Goal: Transaction & Acquisition: Purchase product/service

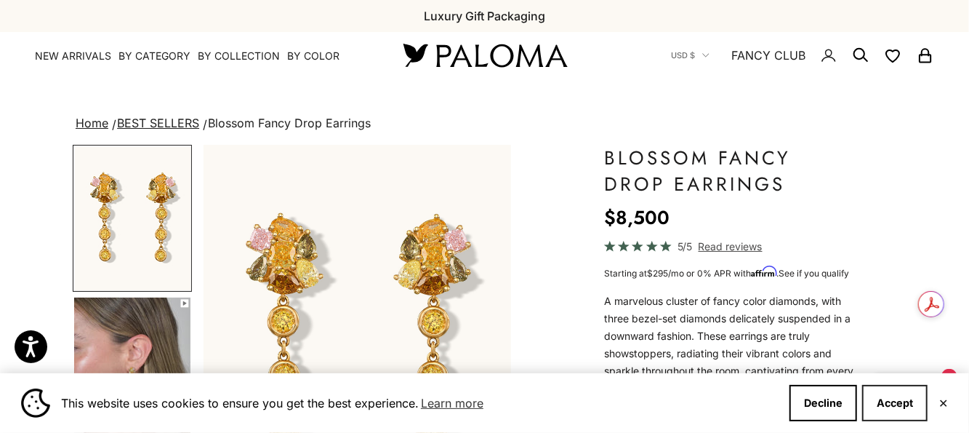
click at [887, 397] on button "Accept" at bounding box center [894, 403] width 65 height 36
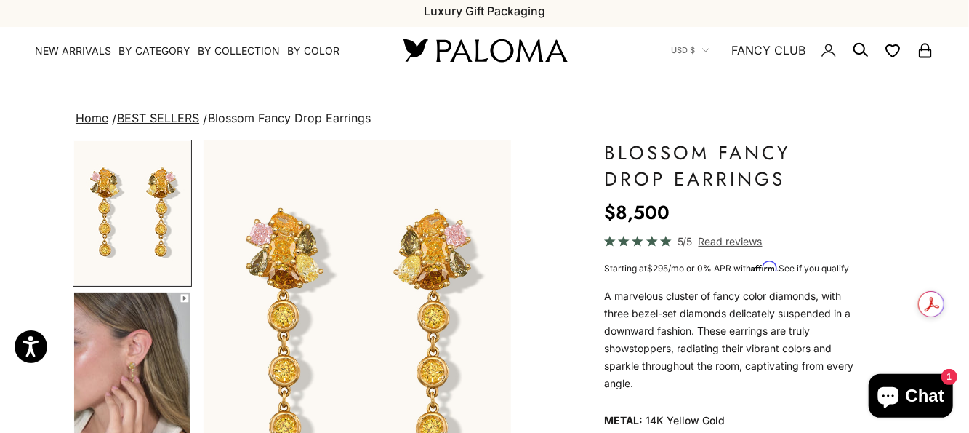
scroll to position [218, 0]
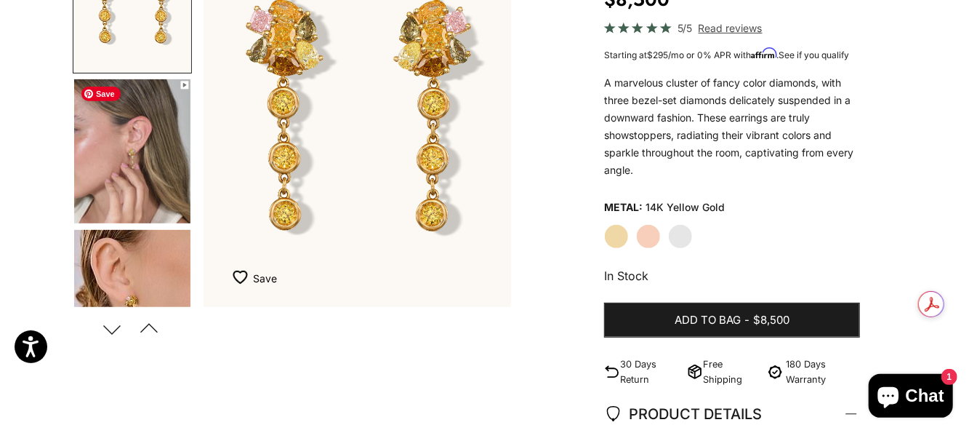
click at [171, 198] on img "Go to item 4" at bounding box center [132, 151] width 116 height 144
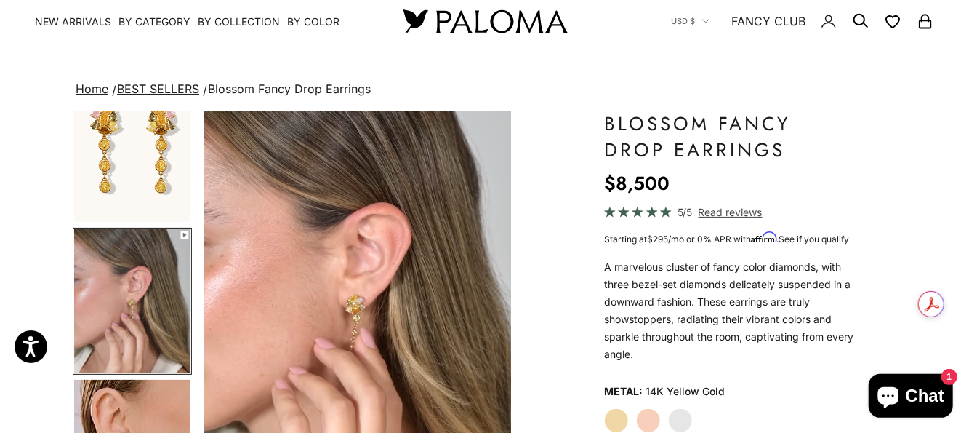
scroll to position [0, 0]
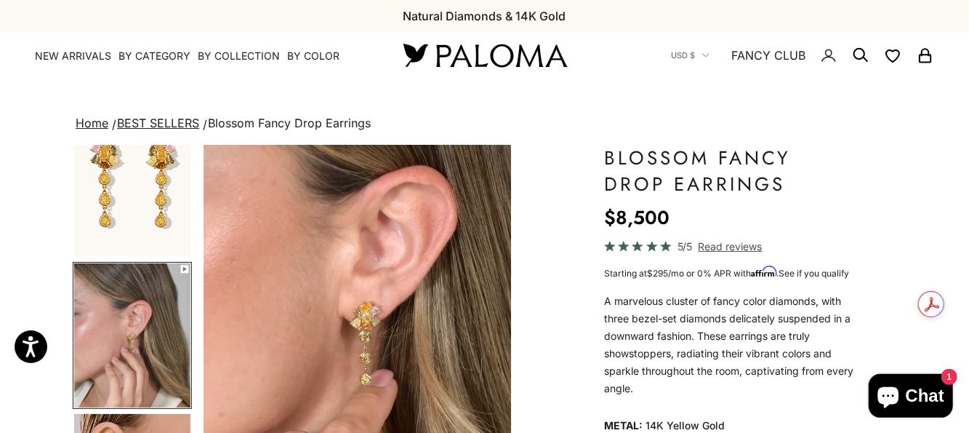
click at [174, 124] on link "BEST SELLERS" at bounding box center [158, 123] width 82 height 15
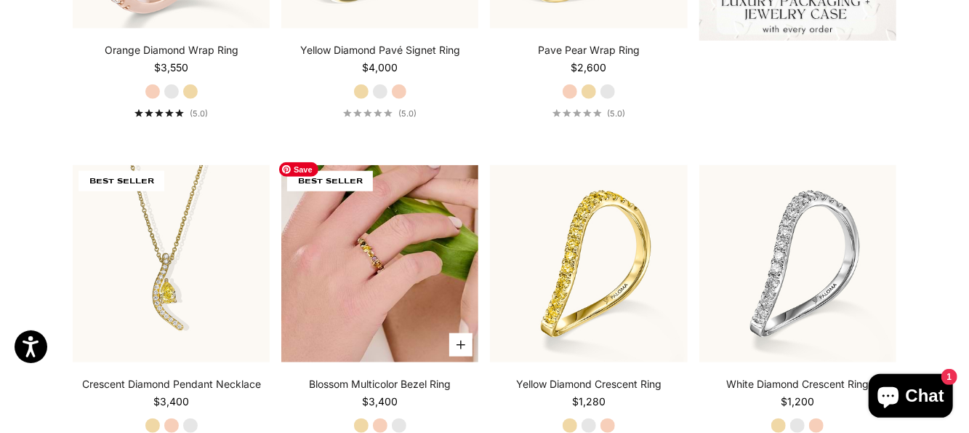
scroll to position [582, 0]
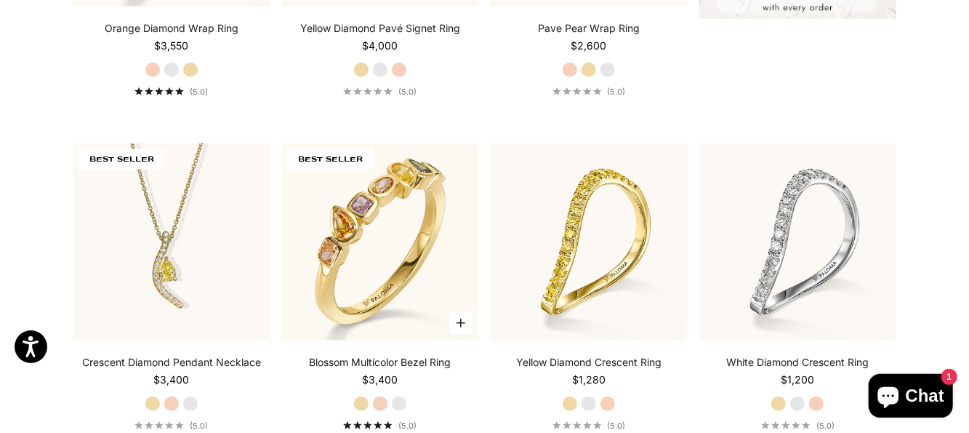
click at [379, 404] on label "Rose Gold" at bounding box center [380, 403] width 16 height 16
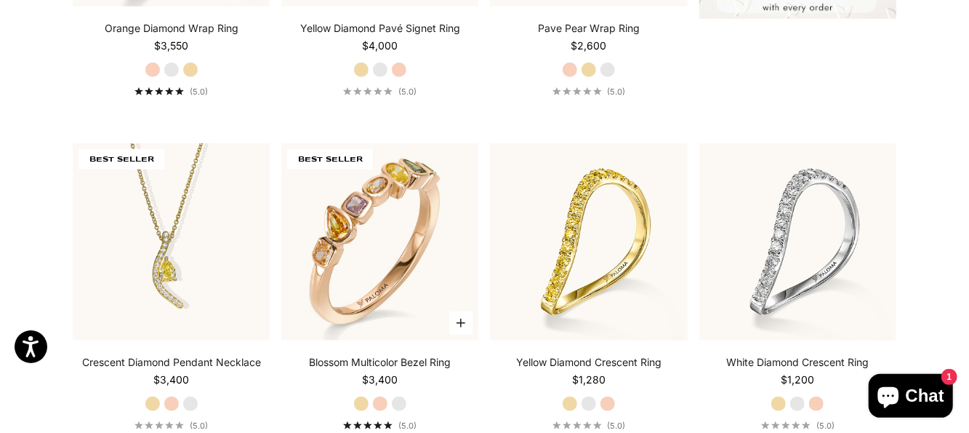
click at [410, 403] on div "Blossom Multicolor Bezel Ring Starting at $3,400 Yellow Gold Rose Gold White Go…" at bounding box center [379, 393] width 197 height 76
click at [398, 403] on label "White Gold" at bounding box center [399, 403] width 16 height 16
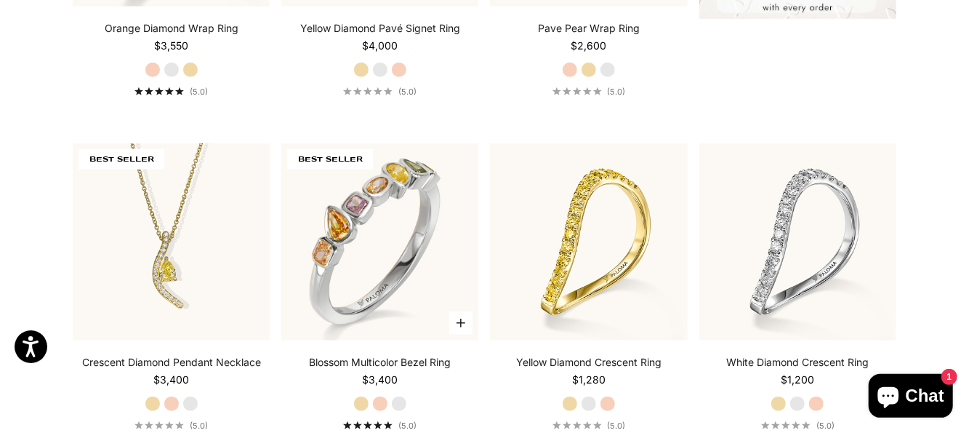
click at [357, 399] on label "Yellow Gold" at bounding box center [361, 403] width 16 height 16
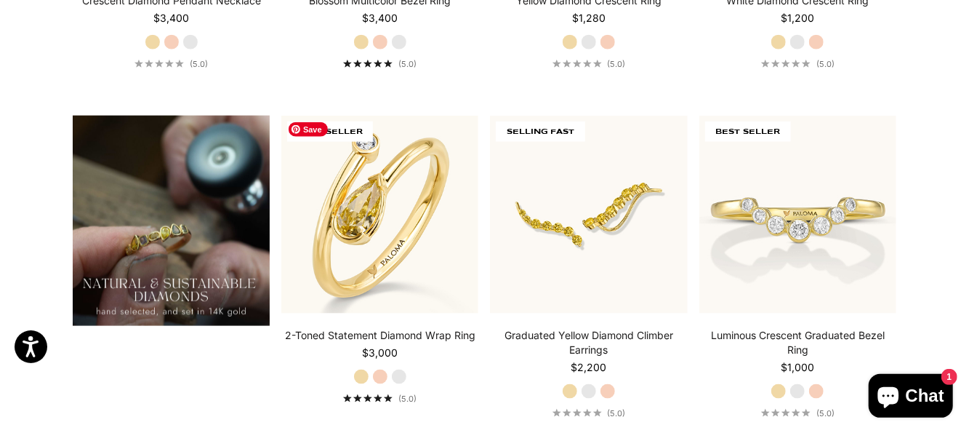
scroll to position [945, 0]
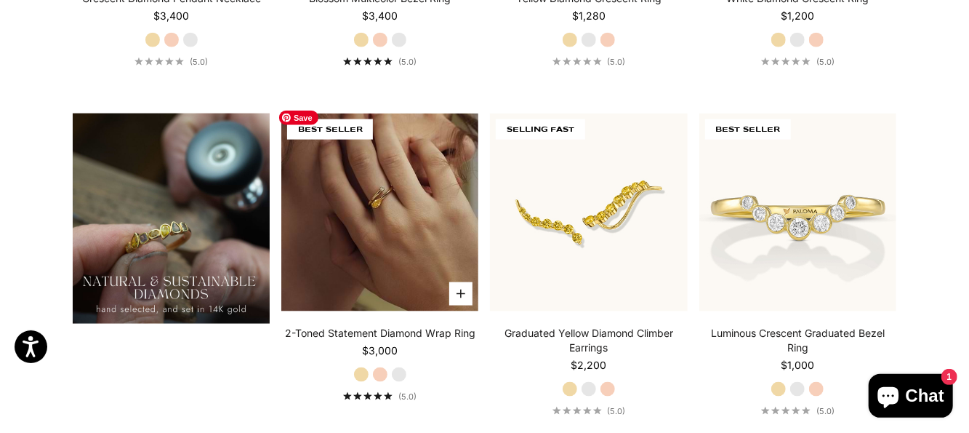
click at [389, 265] on img at bounding box center [379, 211] width 197 height 197
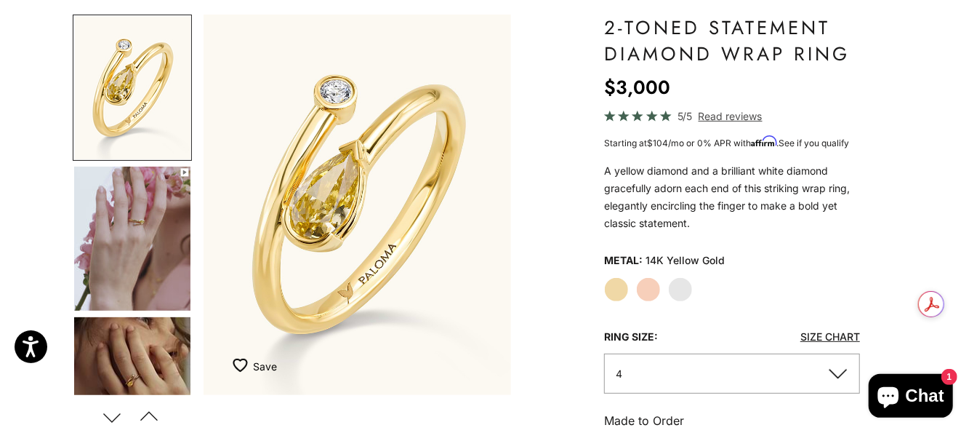
scroll to position [145, 0]
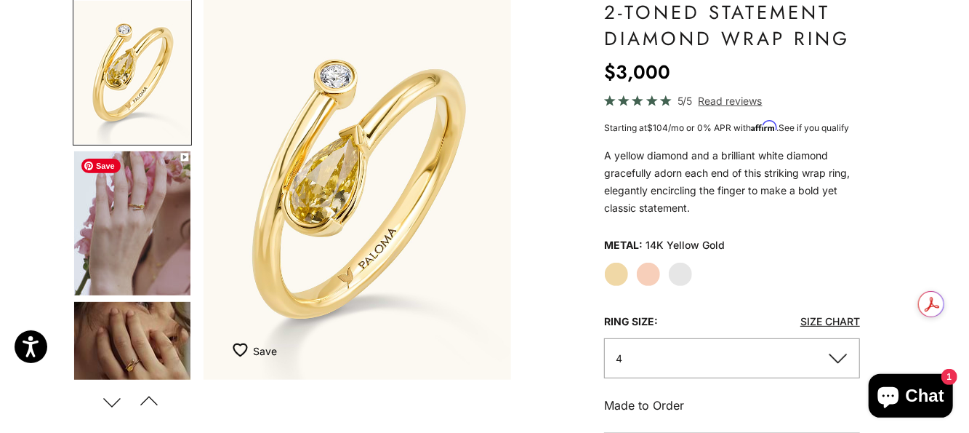
click at [166, 271] on img "Go to item 4" at bounding box center [132, 223] width 116 height 144
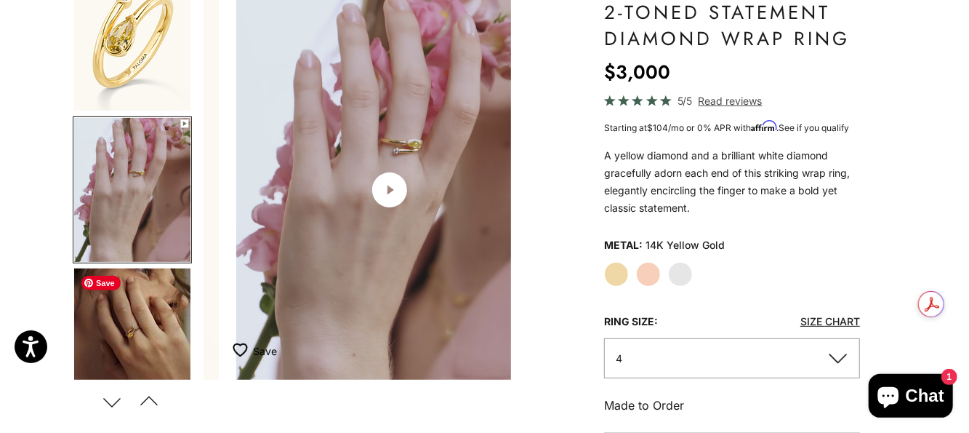
scroll to position [0, 325]
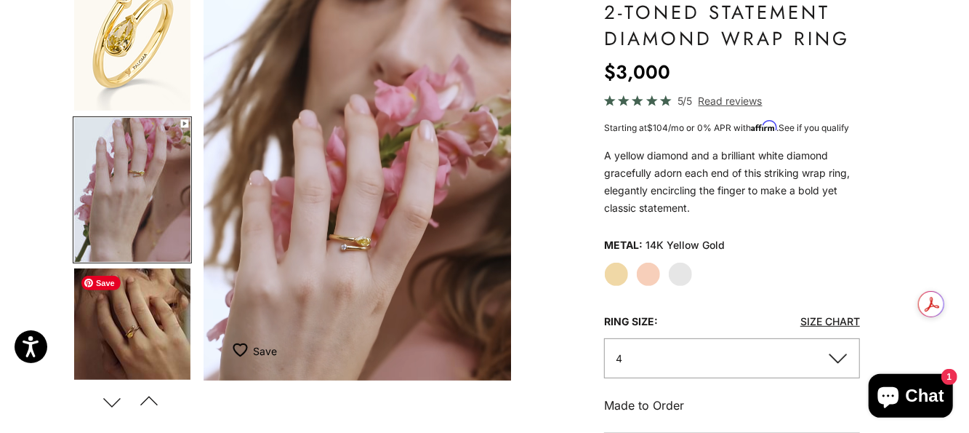
click at [148, 324] on img "Go to item 5" at bounding box center [132, 340] width 116 height 144
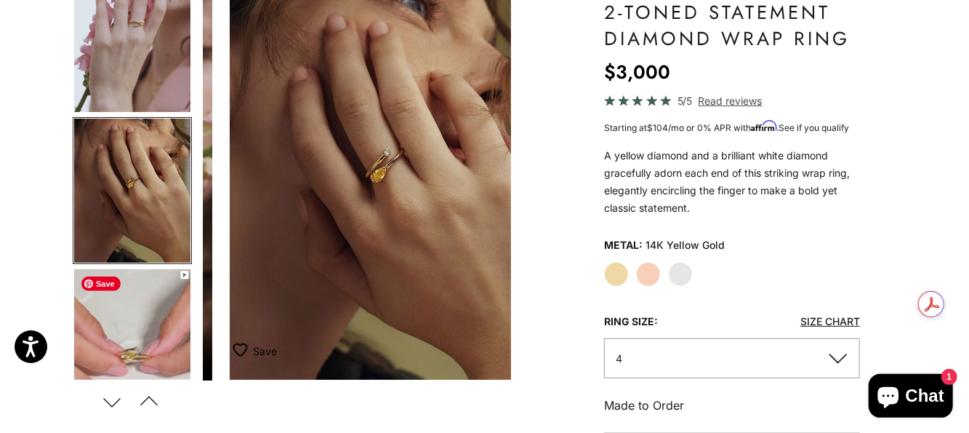
scroll to position [0, 650]
